Goal: Task Accomplishment & Management: Manage account settings

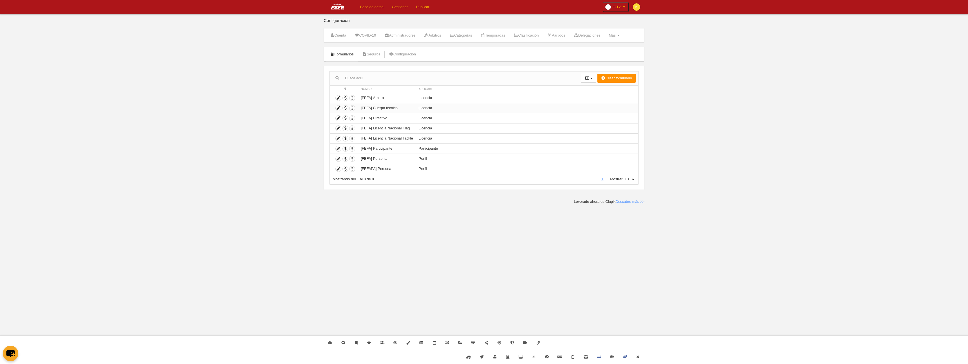
click at [393, 111] on td "[FEFA] Cuerpo técnico" at bounding box center [387, 108] width 58 height 10
click at [353, 108] on icon "button" at bounding box center [351, 108] width 5 height 5
click at [339, 109] on icon at bounding box center [338, 108] width 5 height 5
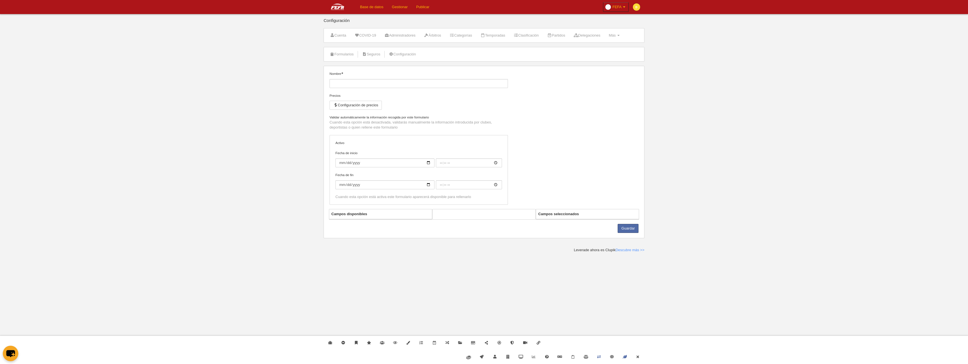
type input "[FEFA] Cuerpo técnico"
checkbox input "true"
select select "selected"
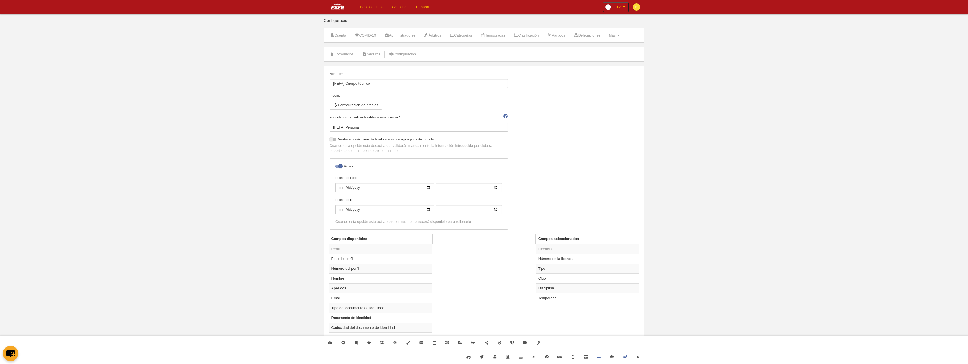
click at [603, 33] on li "Delegaciones" at bounding box center [586, 35] width 33 height 14
click at [566, 35] on link "Partidos" at bounding box center [556, 35] width 24 height 8
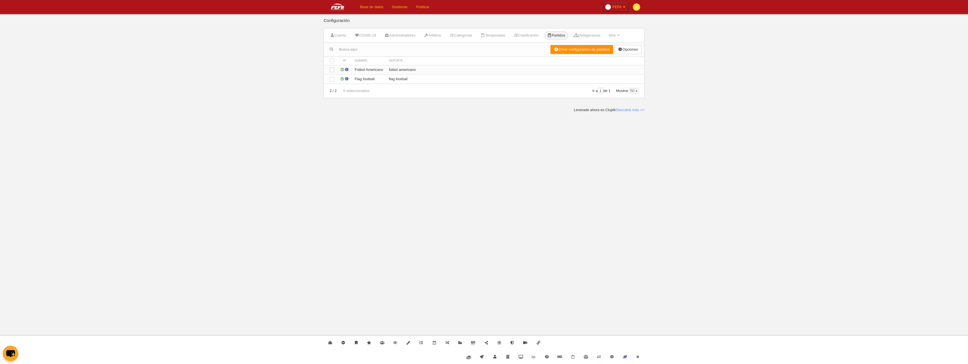
click at [422, 71] on td "fútbol americano" at bounding box center [515, 69] width 258 height 9
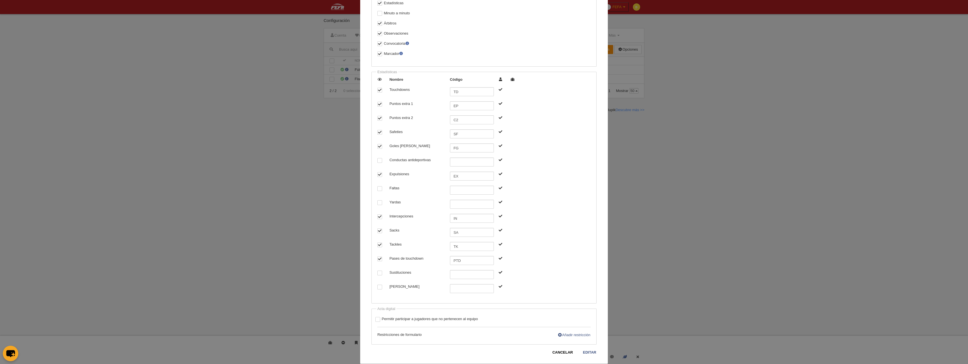
scroll to position [495, 0]
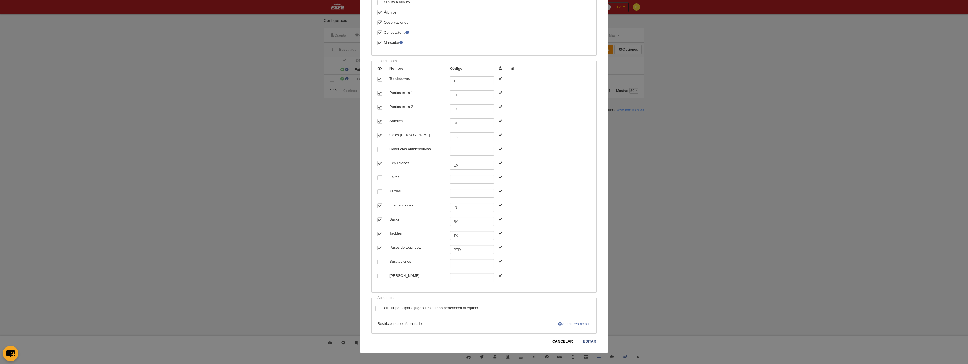
click at [567, 325] on link "Añadir restricción" at bounding box center [573, 324] width 33 height 6
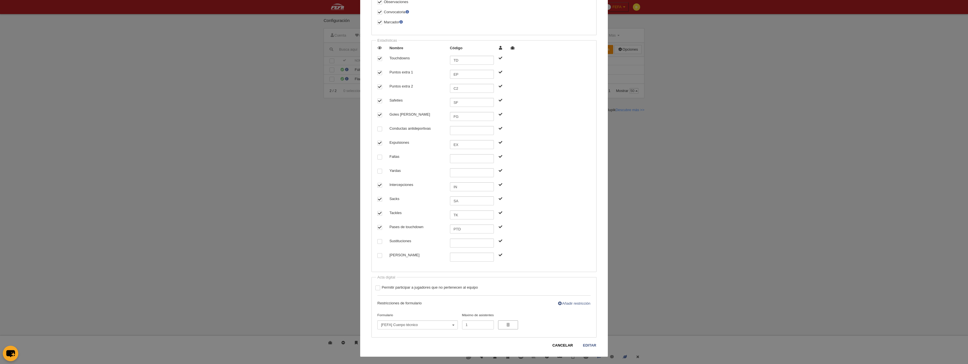
scroll to position [519, 0]
click at [469, 322] on input "1" at bounding box center [478, 321] width 32 height 9
type input "2"
click at [488, 319] on input "2" at bounding box center [478, 321] width 32 height 9
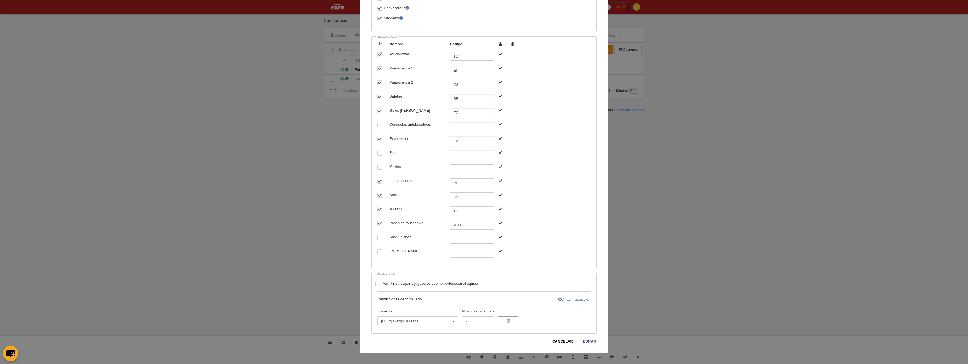
drag, startPoint x: 582, startPoint y: 299, endPoint x: 579, endPoint y: 300, distance: 3.1
click at [582, 299] on link "Añadir restricción" at bounding box center [573, 300] width 33 height 6
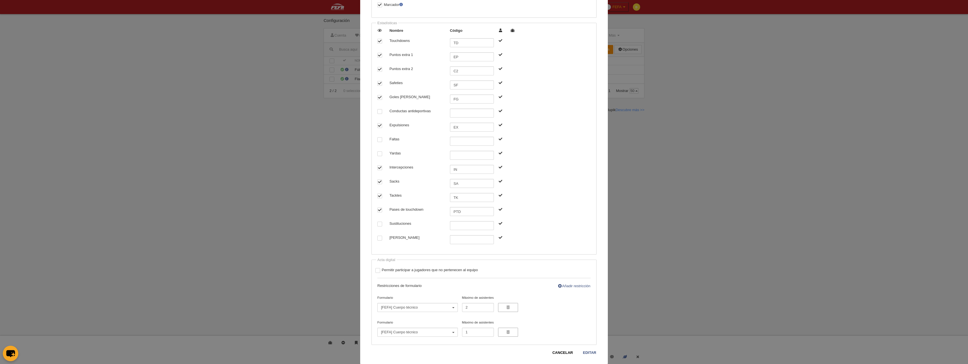
scroll to position [544, 0]
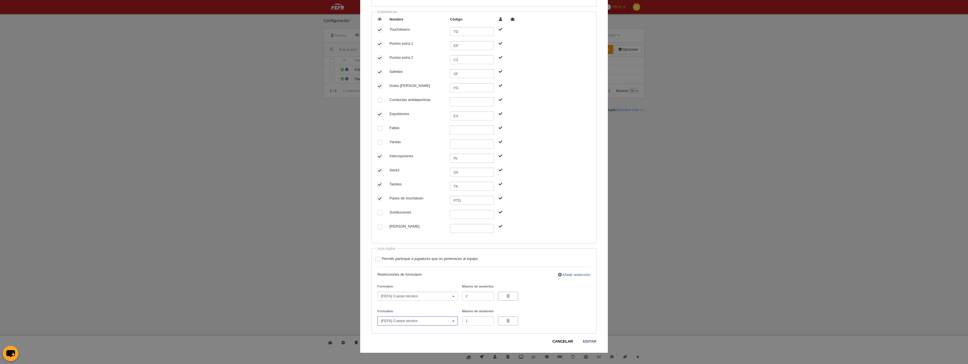
click at [443, 324] on button "[FEFA] Cuerpo técnico" at bounding box center [417, 321] width 80 height 9
click at [427, 301] on span "[FEFA] Licencia Nacional Flag" at bounding box center [407, 301] width 49 height 5
click at [490, 319] on input "2" at bounding box center [478, 321] width 32 height 9
click at [490, 319] on input "3" at bounding box center [478, 321] width 32 height 9
type input "4"
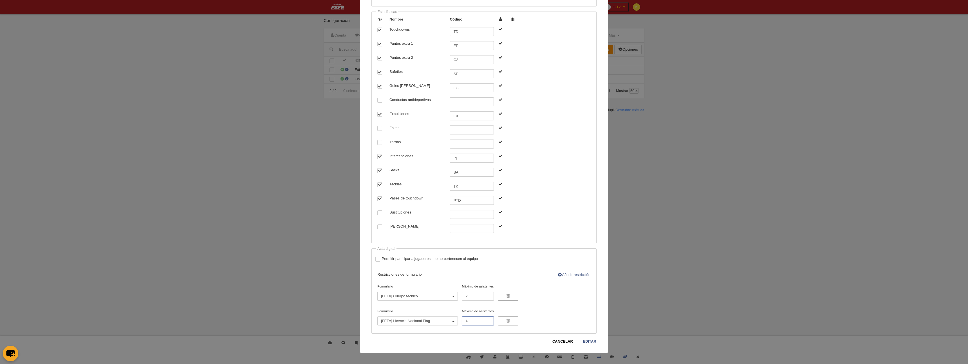
click at [490, 319] on input "4" at bounding box center [478, 321] width 32 height 9
click at [589, 340] on link "Editar" at bounding box center [590, 342] width 14 height 6
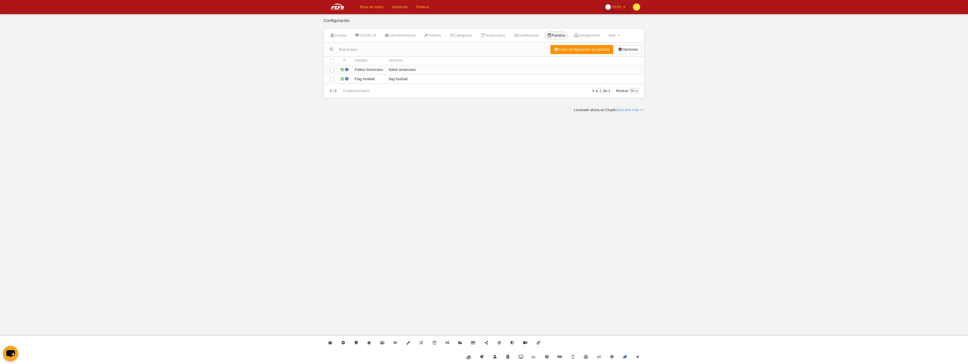
click at [400, 67] on td "fútbol americano" at bounding box center [515, 69] width 258 height 9
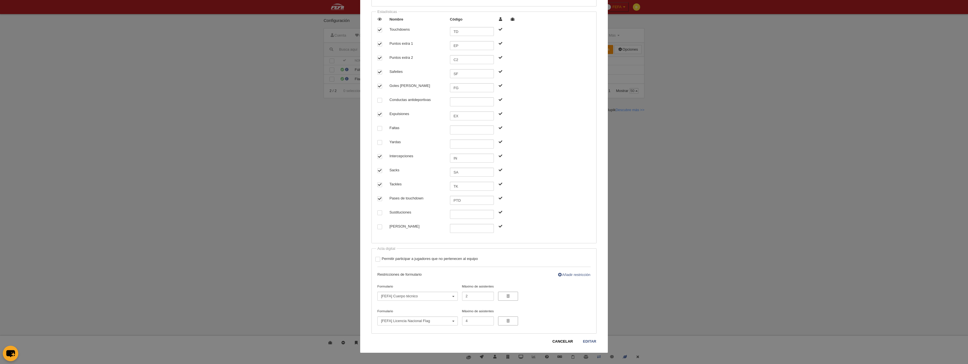
click at [707, 145] on div "Editar configuración de partidos Información Nombre Fútbol Americano Deporte fú…" at bounding box center [484, 182] width 968 height 364
click at [234, 103] on div "Editar configuración de partidos Información Nombre Fútbol Americano Deporte fú…" at bounding box center [484, 182] width 968 height 364
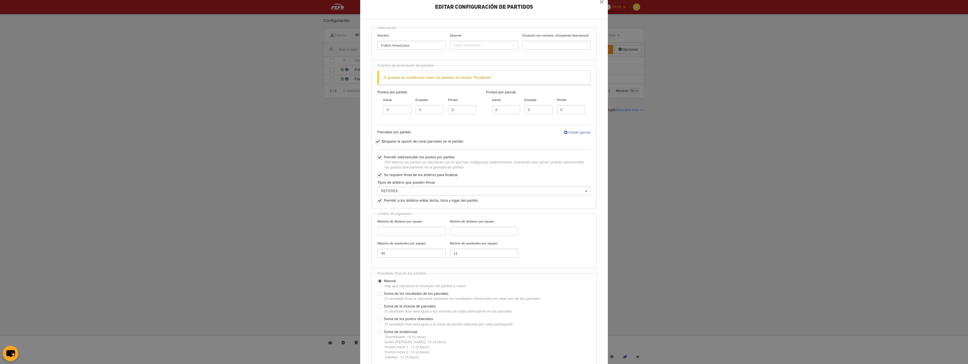
scroll to position [0, 0]
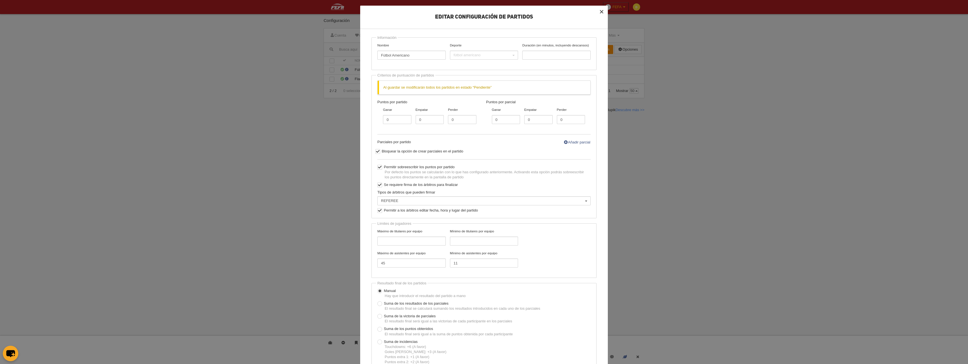
click at [602, 11] on button "×" at bounding box center [601, 12] width 12 height 12
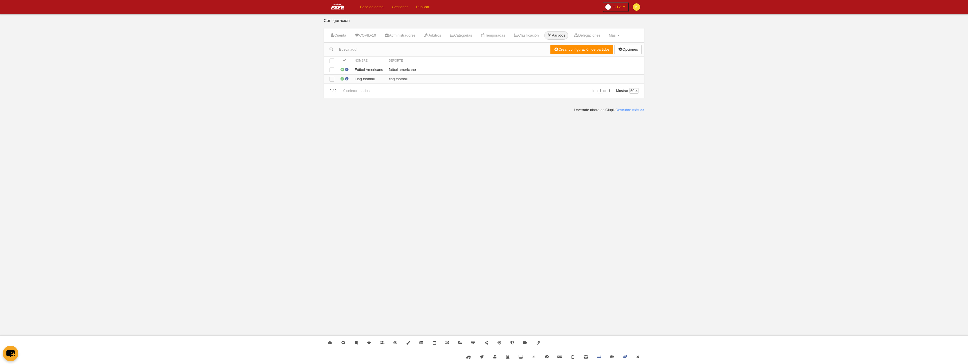
click at [365, 81] on td "Flag football" at bounding box center [369, 78] width 34 height 9
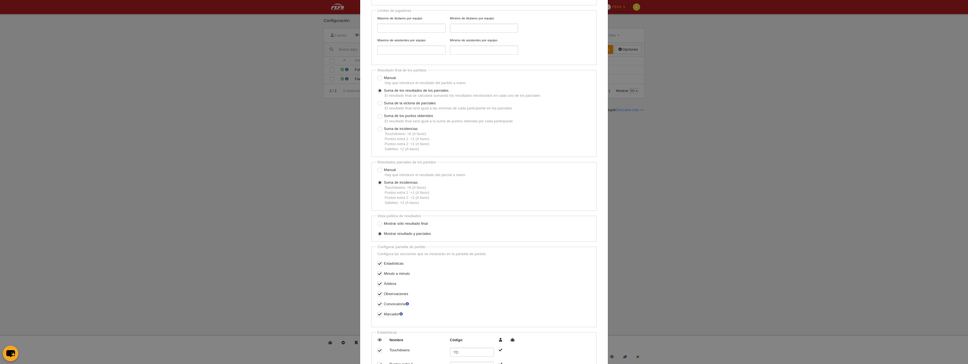
scroll to position [484, 0]
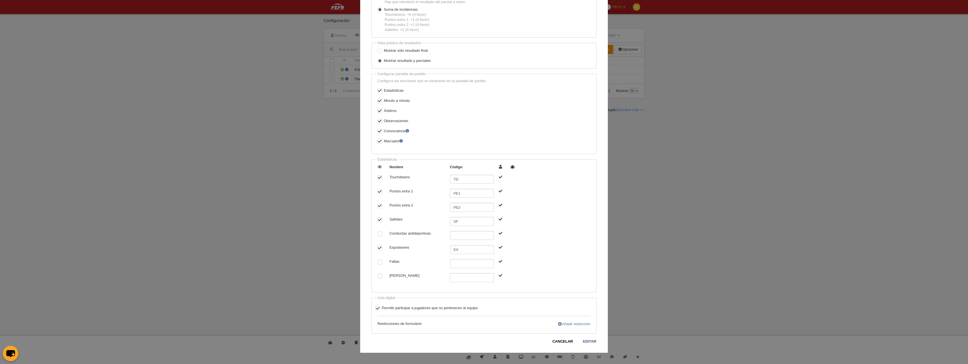
click at [570, 324] on link "Añadir restricción" at bounding box center [573, 324] width 33 height 6
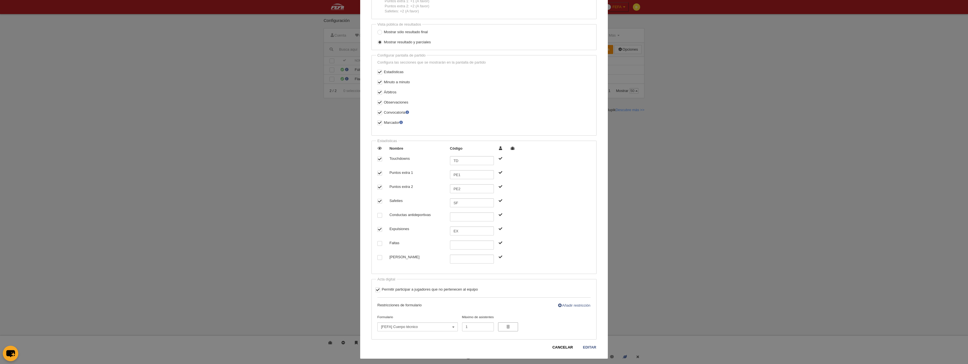
scroll to position [509, 0]
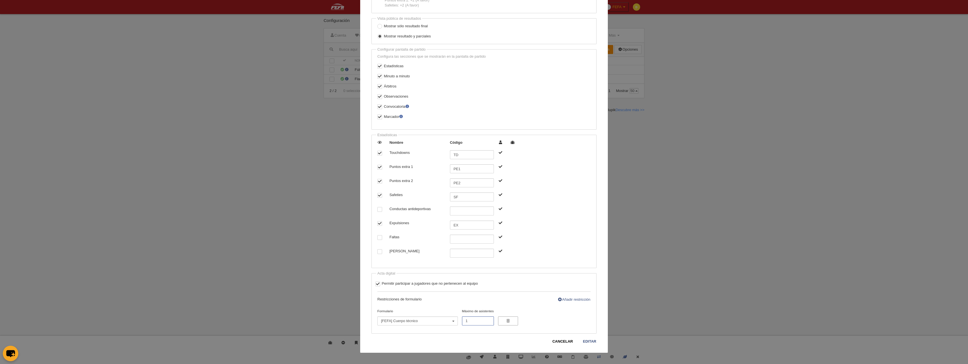
click at [478, 323] on input "1" at bounding box center [478, 321] width 32 height 9
click at [478, 322] on input "1" at bounding box center [478, 321] width 32 height 9
click at [488, 320] on input "2" at bounding box center [478, 321] width 32 height 9
click at [488, 320] on input "3" at bounding box center [478, 321] width 32 height 9
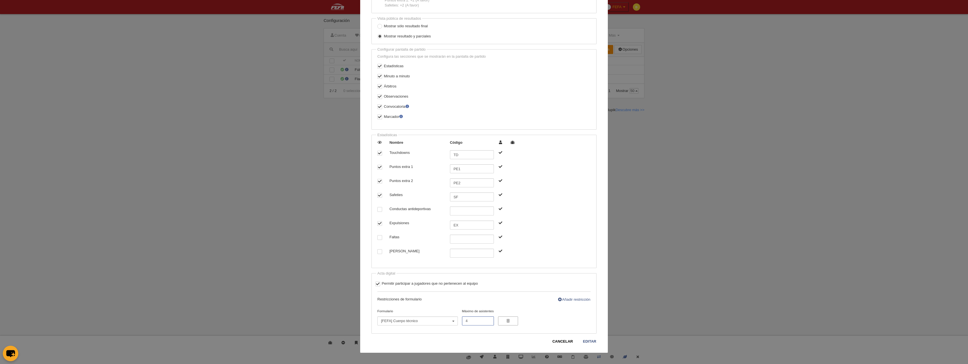
click at [488, 320] on input "4" at bounding box center [478, 321] width 32 height 9
click at [487, 319] on input "4" at bounding box center [478, 321] width 32 height 9
type input "5"
click at [488, 319] on input "5" at bounding box center [478, 321] width 32 height 9
click at [562, 299] on link "Añadir restricción" at bounding box center [573, 300] width 33 height 6
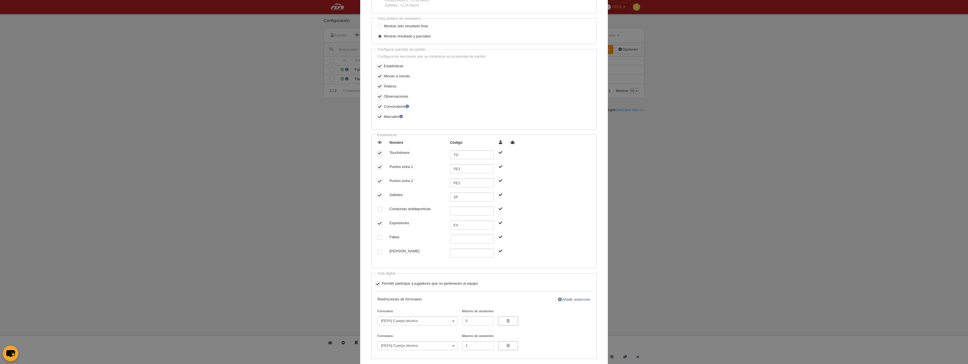
scroll to position [534, 0]
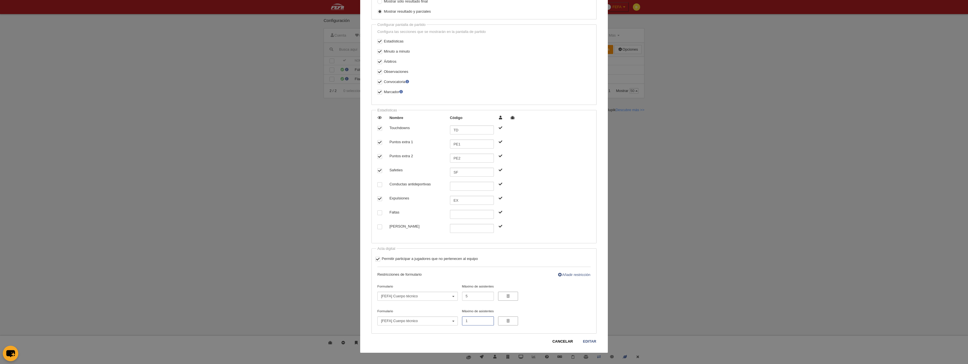
click at [479, 323] on input "1" at bounding box center [478, 321] width 32 height 9
click at [415, 322] on span "[FEFA] Cuerpo técnico" at bounding box center [416, 321] width 70 height 5
click at [415, 311] on span "[FEFA] Licencia Nacional Tackle" at bounding box center [409, 310] width 52 height 5
click at [479, 320] on input "1" at bounding box center [478, 321] width 32 height 9
click at [490, 320] on input "2" at bounding box center [478, 321] width 32 height 9
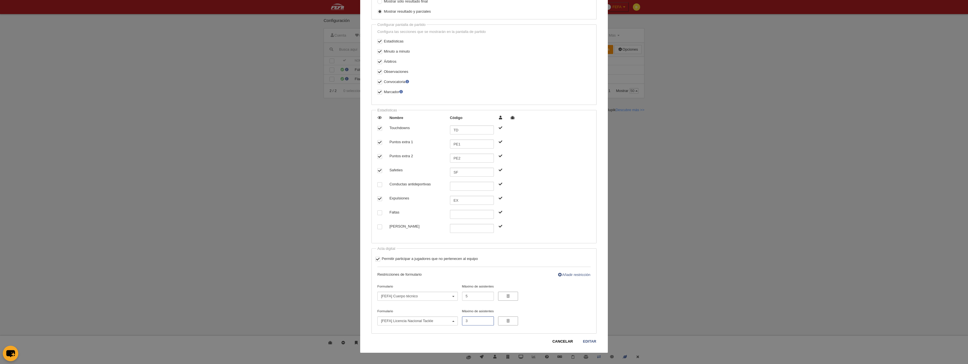
click at [489, 320] on input "3" at bounding box center [478, 321] width 32 height 9
click at [489, 320] on input "4" at bounding box center [478, 321] width 32 height 9
click at [489, 320] on input "5" at bounding box center [478, 321] width 32 height 9
click at [489, 320] on input "6" at bounding box center [478, 321] width 32 height 9
type input "7"
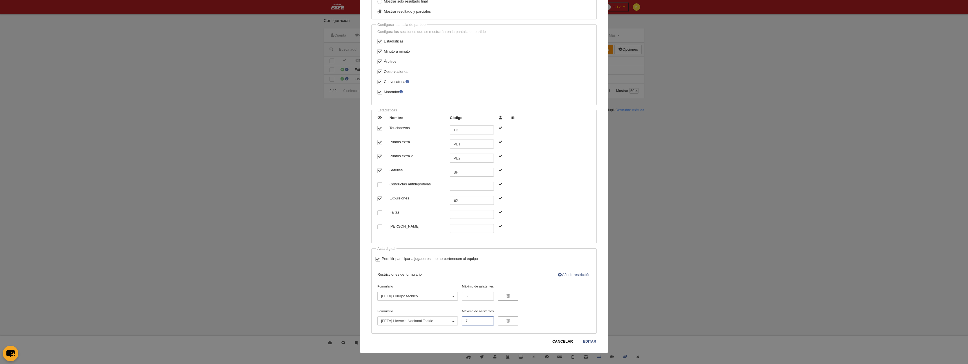
click at [489, 320] on input "7" at bounding box center [478, 321] width 32 height 9
click at [590, 344] on link "Editar" at bounding box center [590, 342] width 14 height 6
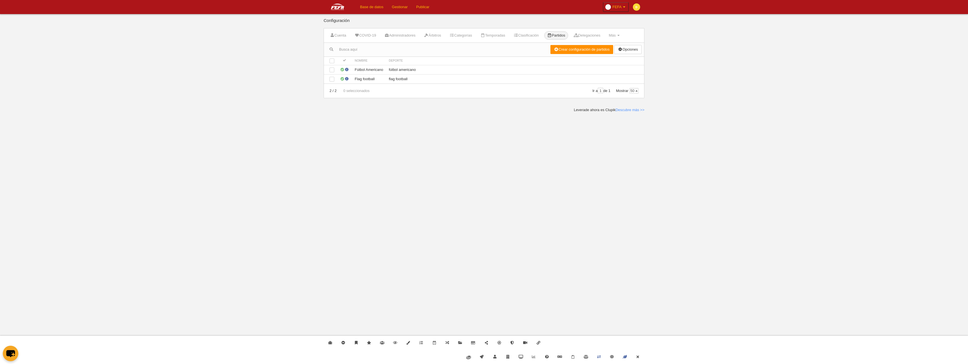
click at [388, 153] on body "Base de datos Gestionar Publicar FEFA Ajustes generales Ir a vista pública Desa…" at bounding box center [484, 182] width 968 height 364
click at [534, 36] on link "Clasificación" at bounding box center [525, 35] width 31 height 8
click at [568, 35] on link "Partidos" at bounding box center [556, 35] width 24 height 8
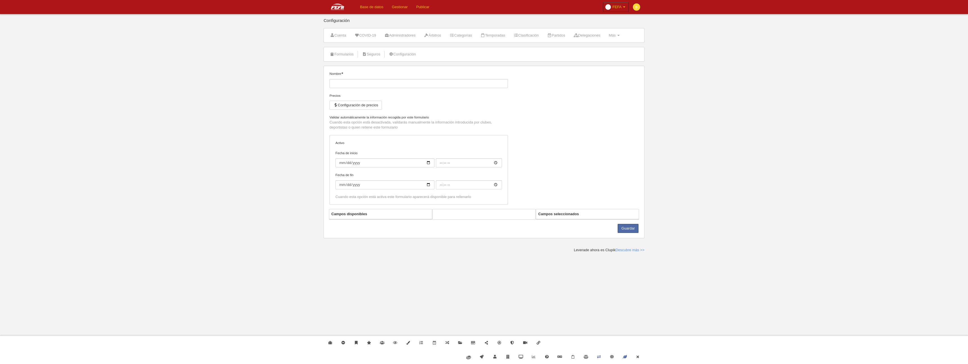
type input "[FEFA] Cuerpo técnico"
checkbox input "true"
select select "selected"
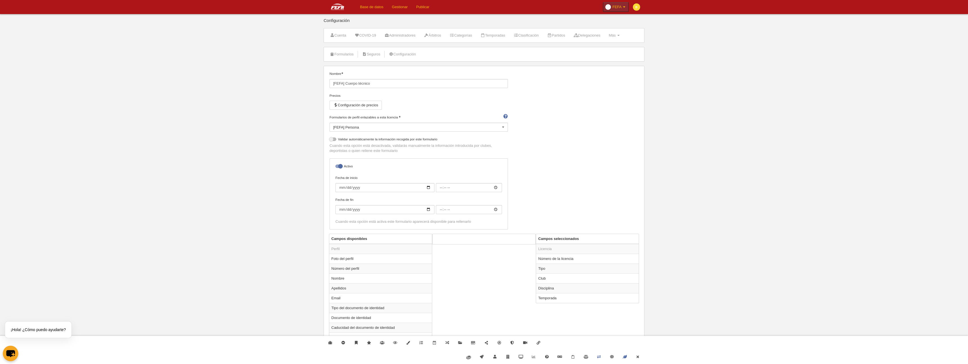
click at [605, 10] on link "FEFA" at bounding box center [616, 7] width 26 height 10
click at [615, 23] on link "Ajustes generales" at bounding box center [605, 20] width 45 height 9
